Goal: Use online tool/utility: Use online tool/utility

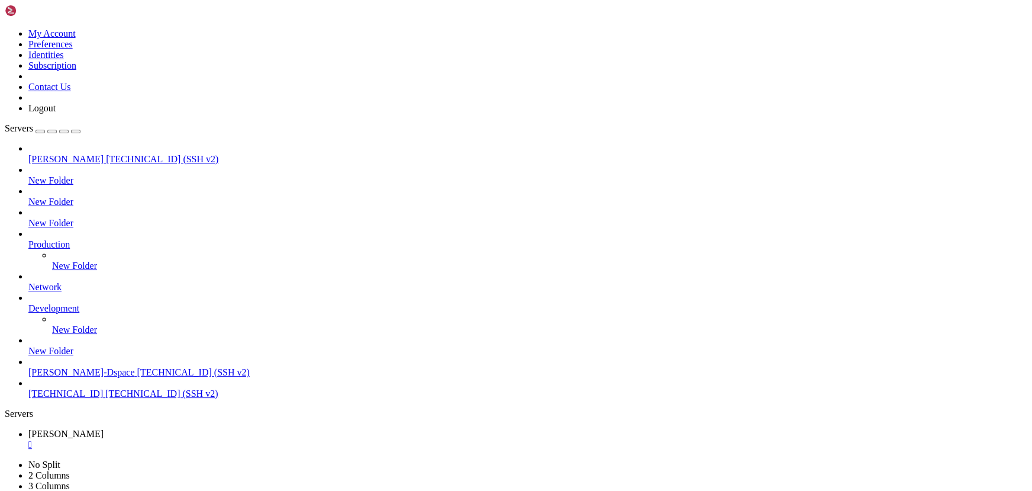
scroll to position [31766, 0]
drag, startPoint x: 237, startPoint y: 857, endPoint x: 124, endPoint y: 838, distance: 114.5
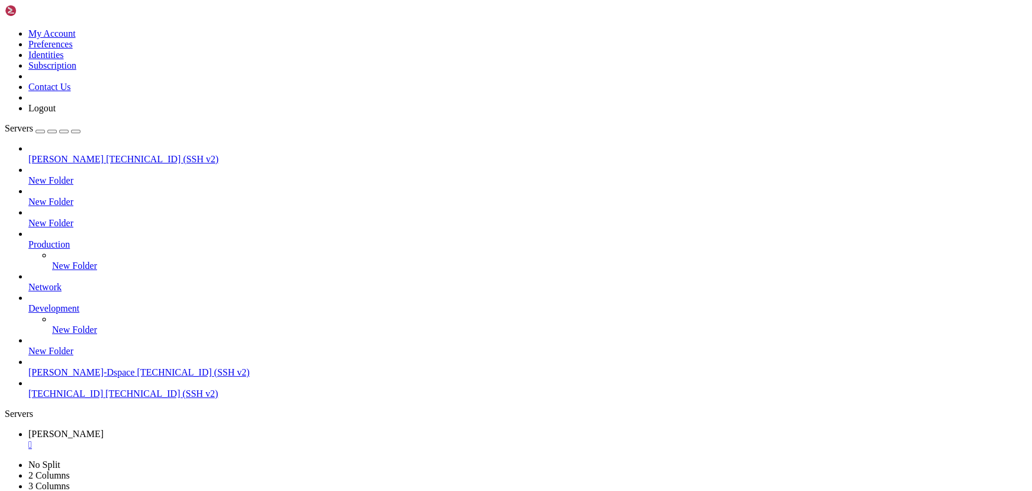
scroll to position [31866, 0]
drag, startPoint x: 242, startPoint y: 983, endPoint x: 189, endPoint y: 969, distance: 54.5
drag, startPoint x: 112, startPoint y: 697, endPoint x: 56, endPoint y: 696, distance: 56.8
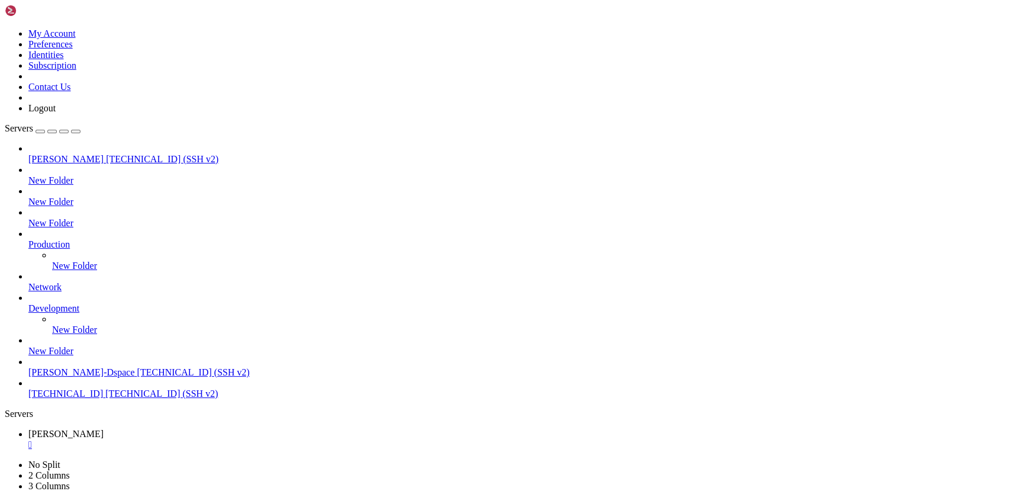
drag, startPoint x: 186, startPoint y: 940, endPoint x: 102, endPoint y: 895, distance: 95.8
drag, startPoint x: 626, startPoint y: 750, endPoint x: 617, endPoint y: 750, distance: 9.5
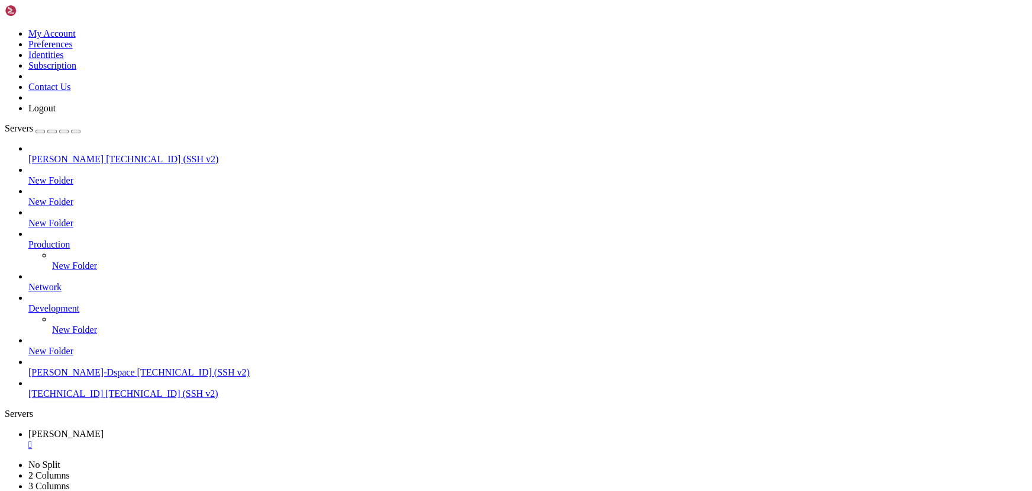
drag, startPoint x: 233, startPoint y: 824, endPoint x: 133, endPoint y: 808, distance: 101.3
drag, startPoint x: 140, startPoint y: 799, endPoint x: 127, endPoint y: 797, distance: 13.8
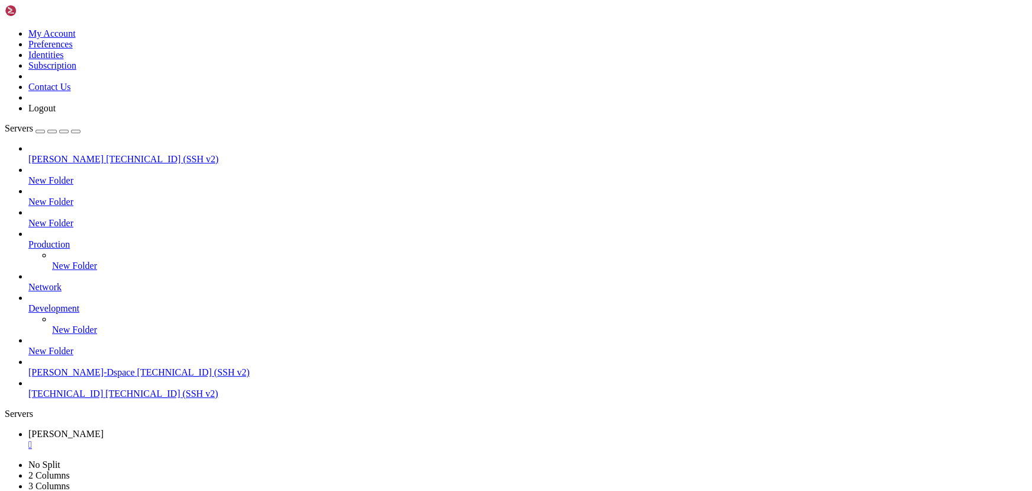
scroll to position [32006, 0]
drag, startPoint x: 93, startPoint y: 1020, endPoint x: 230, endPoint y: 941, distance: 158.0
drag, startPoint x: 236, startPoint y: 846, endPoint x: 144, endPoint y: 834, distance: 92.5
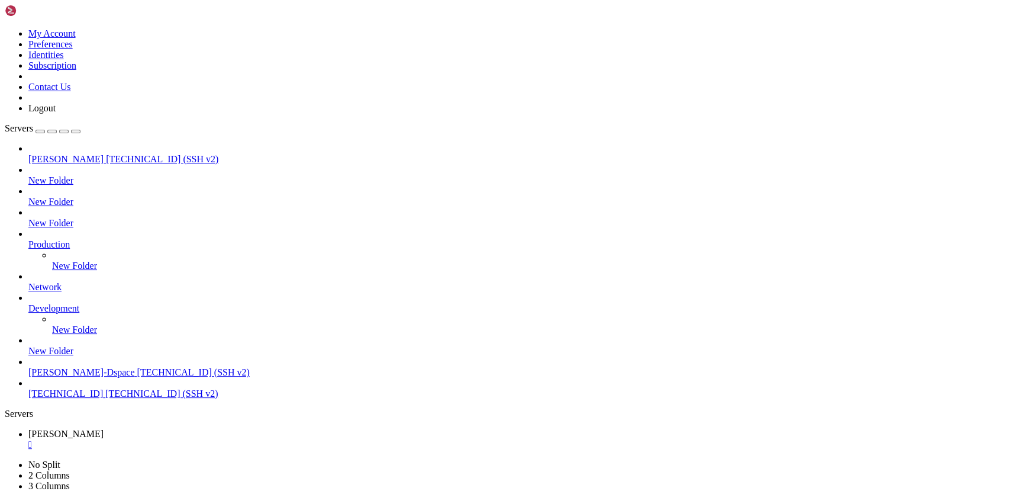
drag, startPoint x: 220, startPoint y: 760, endPoint x: 133, endPoint y: 756, distance: 87.1
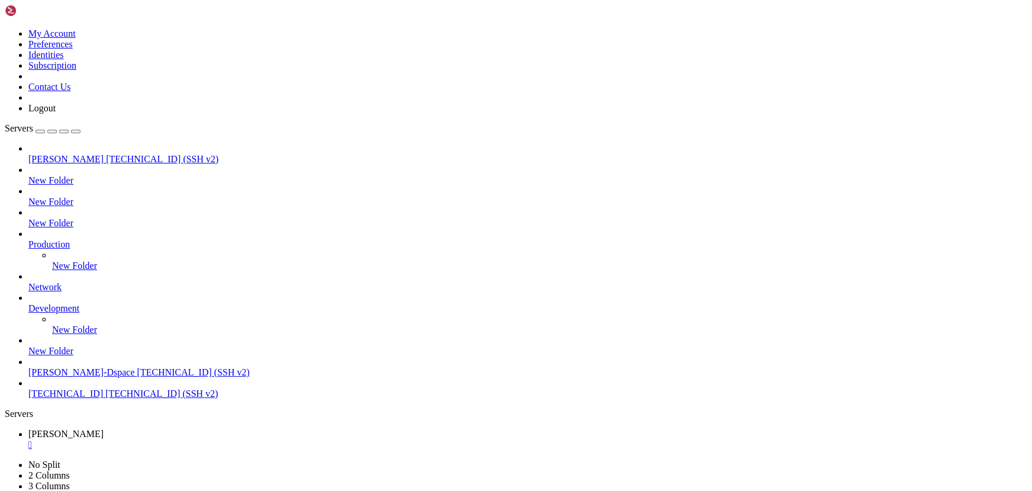
drag, startPoint x: 238, startPoint y: 772, endPoint x: 117, endPoint y: 766, distance: 120.9
drag, startPoint x: 196, startPoint y: 918, endPoint x: 102, endPoint y: 896, distance: 97.3
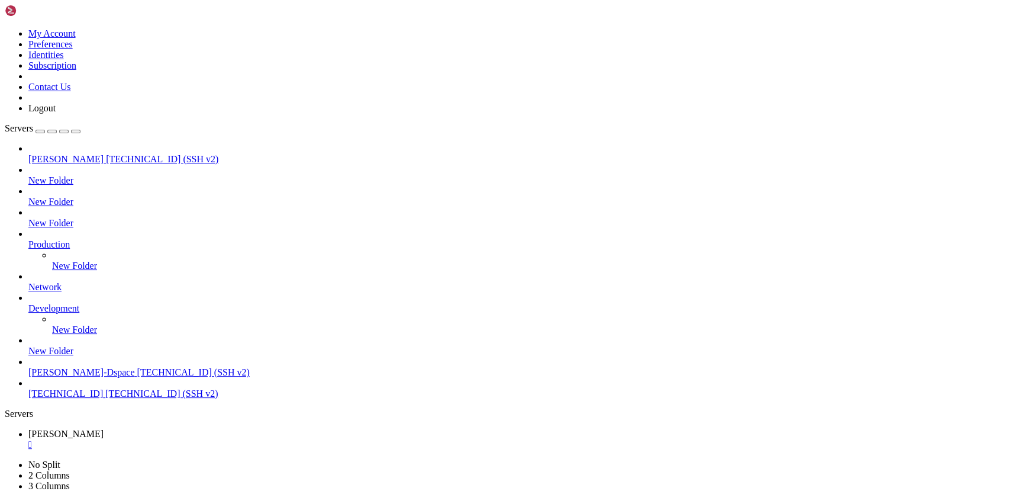
scroll to position [32168, 0]
drag, startPoint x: 214, startPoint y: 827, endPoint x: 60, endPoint y: 805, distance: 155.5
drag, startPoint x: 179, startPoint y: 862, endPoint x: 33, endPoint y: 817, distance: 153.6
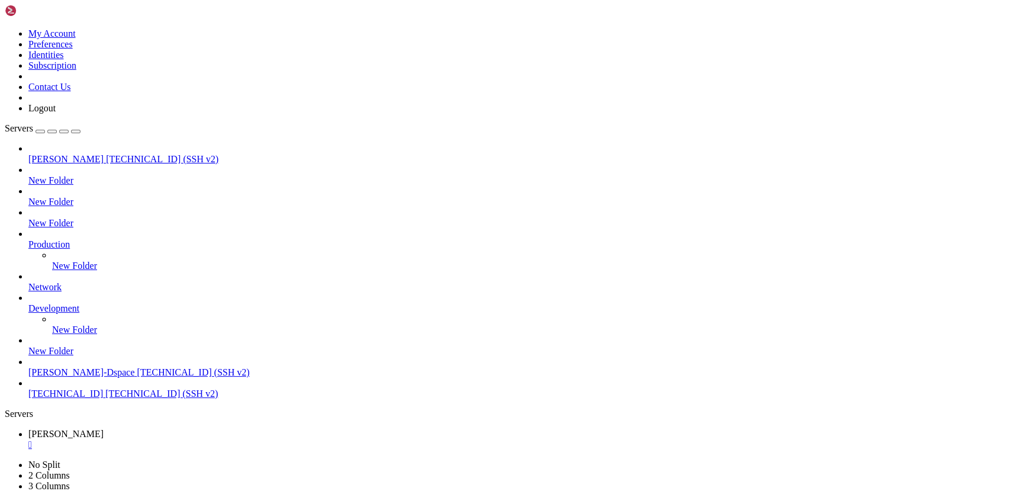
drag, startPoint x: 163, startPoint y: 864, endPoint x: 64, endPoint y: 850, distance: 99.9
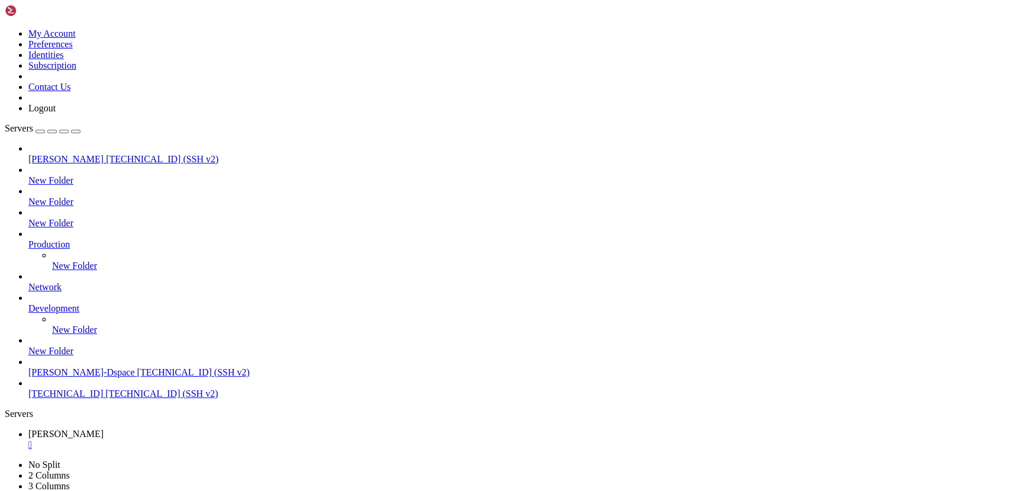
drag, startPoint x: 183, startPoint y: 830, endPoint x: 112, endPoint y: 827, distance: 70.5
drag, startPoint x: 166, startPoint y: 892, endPoint x: 117, endPoint y: 870, distance: 53.0
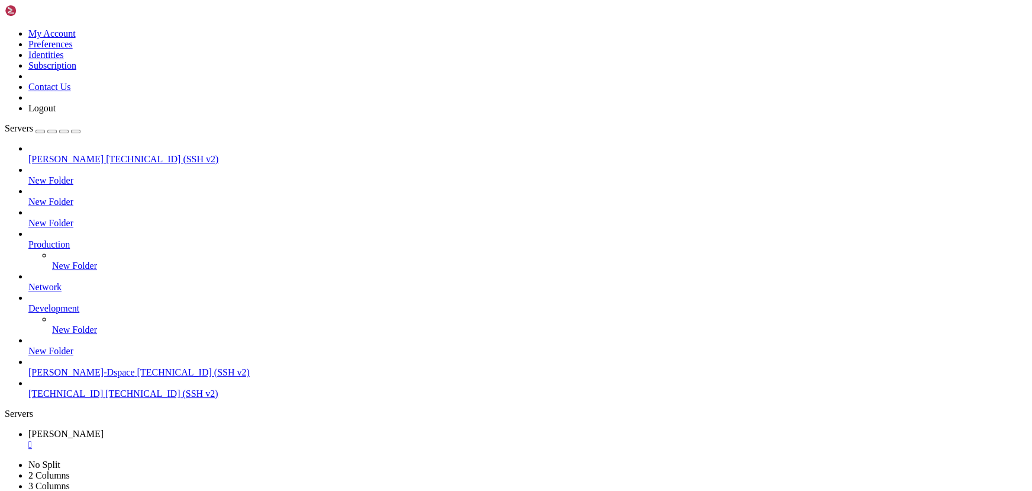
drag, startPoint x: 149, startPoint y: 856, endPoint x: 107, endPoint y: 837, distance: 45.5
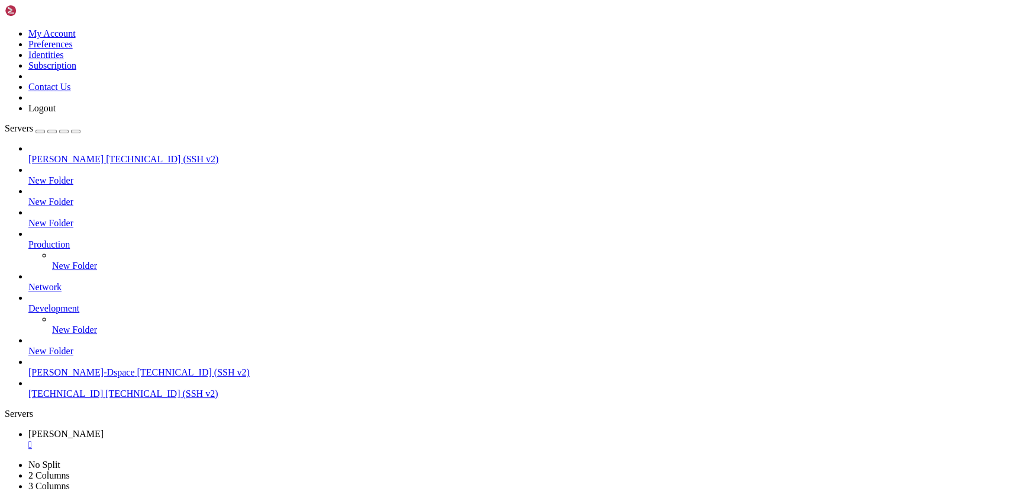
drag, startPoint x: 196, startPoint y: 868, endPoint x: 80, endPoint y: 828, distance: 123.3
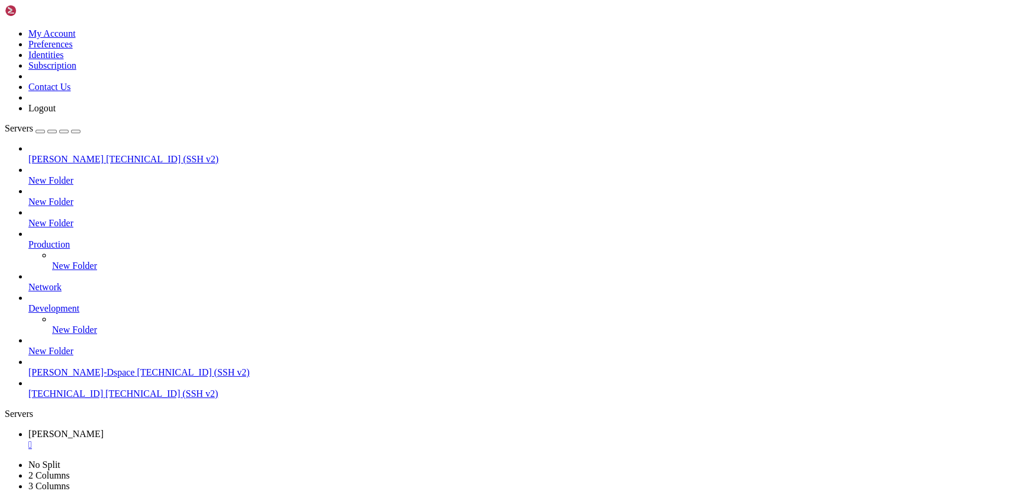
drag, startPoint x: 143, startPoint y: 843, endPoint x: 15, endPoint y: 817, distance: 131.0
drag, startPoint x: 148, startPoint y: 834, endPoint x: 67, endPoint y: 814, distance: 82.9
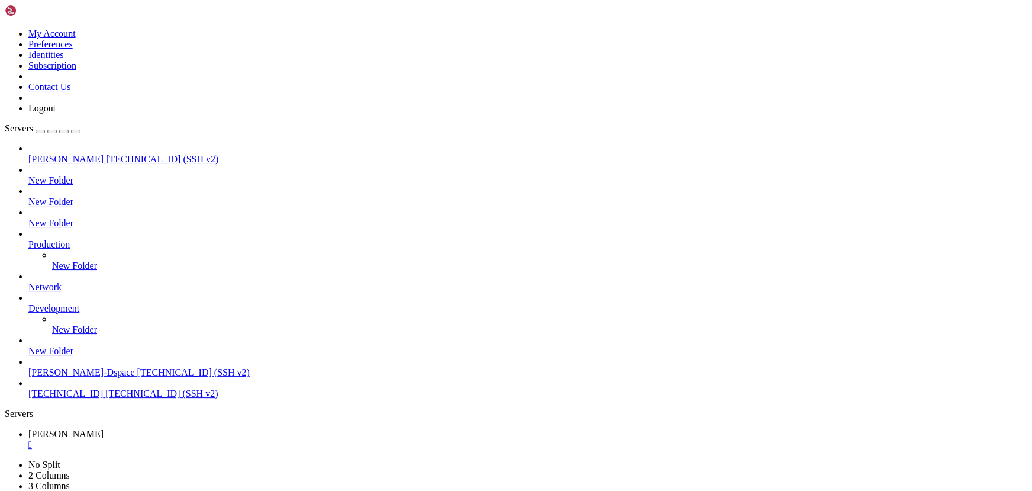
scroll to position [34954, 0]
drag, startPoint x: 134, startPoint y: 765, endPoint x: 43, endPoint y: 746, distance: 93.8
drag, startPoint x: 8, startPoint y: 1022, endPoint x: 89, endPoint y: 1022, distance: 80.5
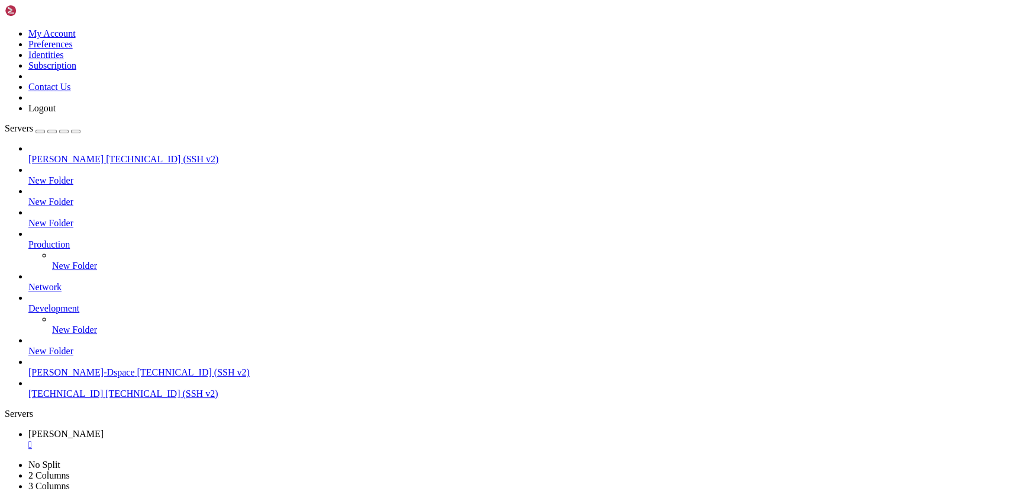
scroll to position [35034, 0]
drag, startPoint x: 73, startPoint y: 1021, endPoint x: 208, endPoint y: 1036, distance: 136.3
drag, startPoint x: 232, startPoint y: 824, endPoint x: 80, endPoint y: 790, distance: 155.1
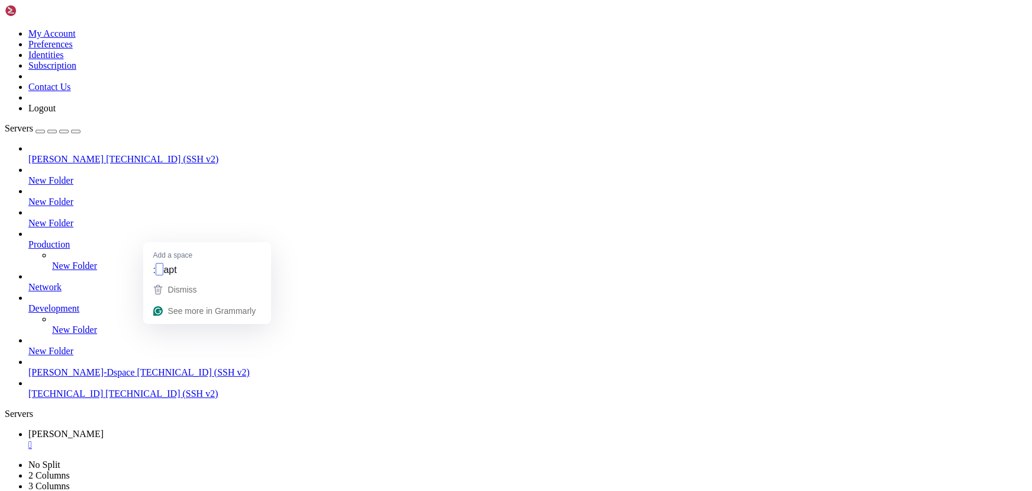
drag, startPoint x: 199, startPoint y: 840, endPoint x: 53, endPoint y: 785, distance: 156.7
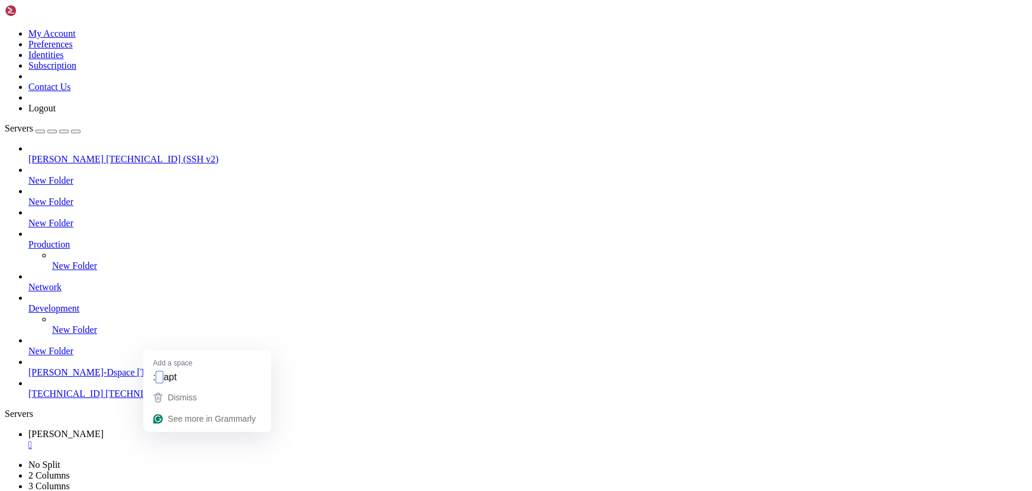
drag, startPoint x: 103, startPoint y: 1021, endPoint x: 7, endPoint y: 1018, distance: 95.9
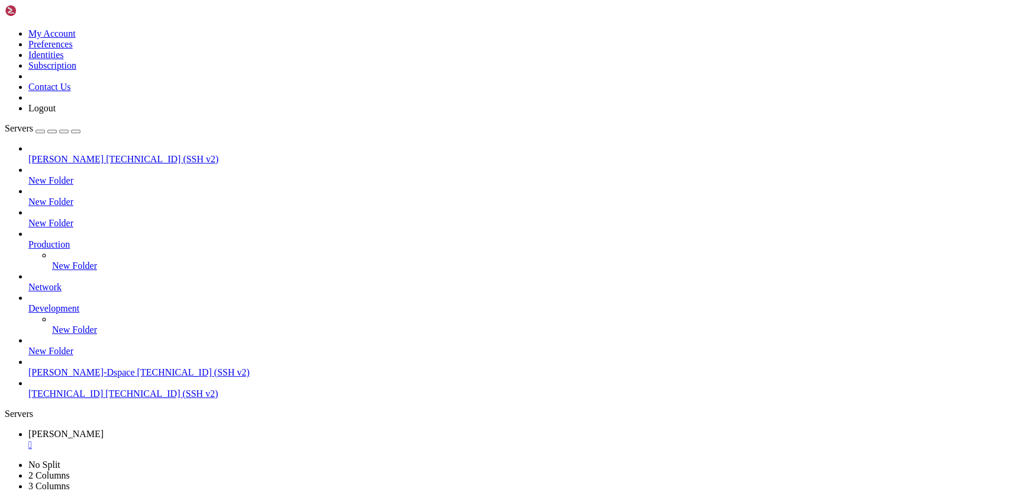
drag, startPoint x: 212, startPoint y: 1022, endPoint x: 156, endPoint y: 1014, distance: 56.2
drag, startPoint x: 200, startPoint y: 980, endPoint x: 142, endPoint y: 935, distance: 73.4
click at [232, 439] on div "" at bounding box center [527, 444] width 999 height 11
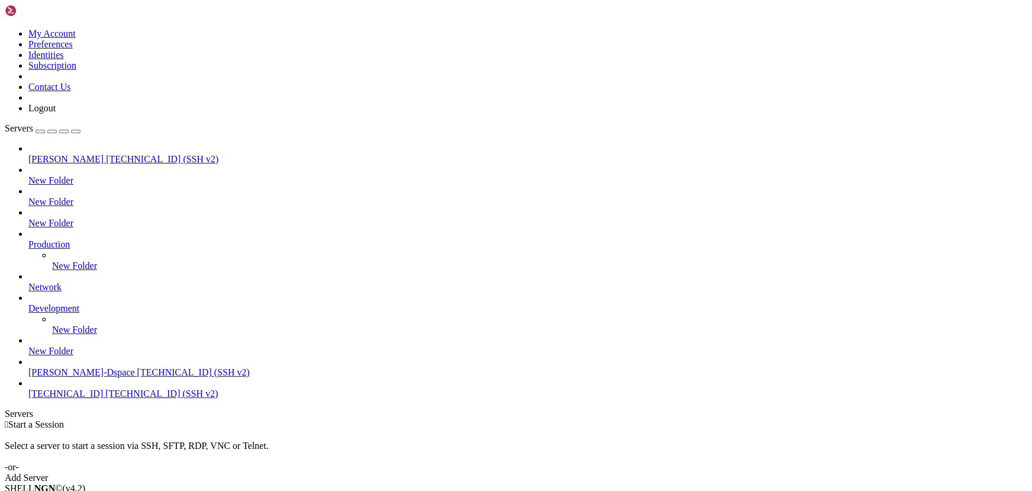
click at [106, 154] on span "[TECHNICAL_ID] (SSH v2)" at bounding box center [162, 159] width 112 height 10
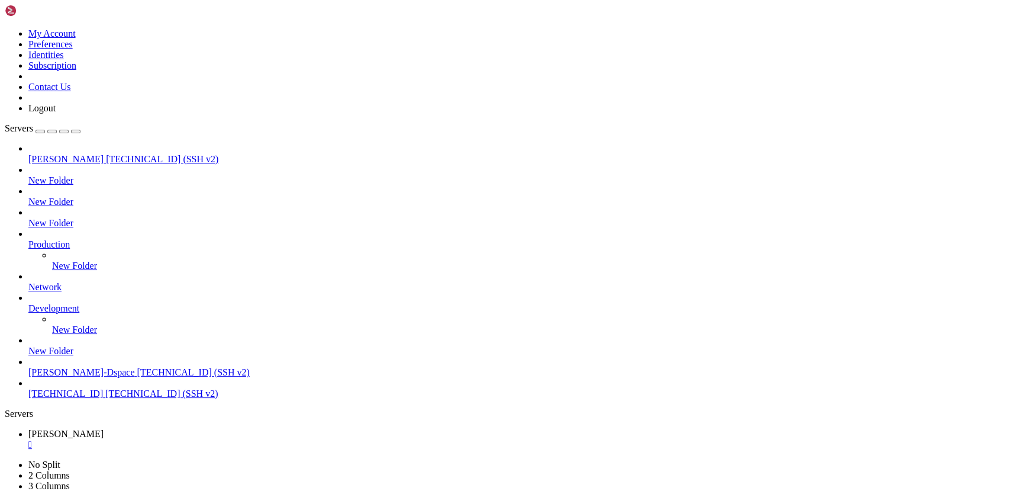
drag, startPoint x: 138, startPoint y: 833, endPoint x: 75, endPoint y: 799, distance: 71.7
